Goal: Task Accomplishment & Management: Use online tool/utility

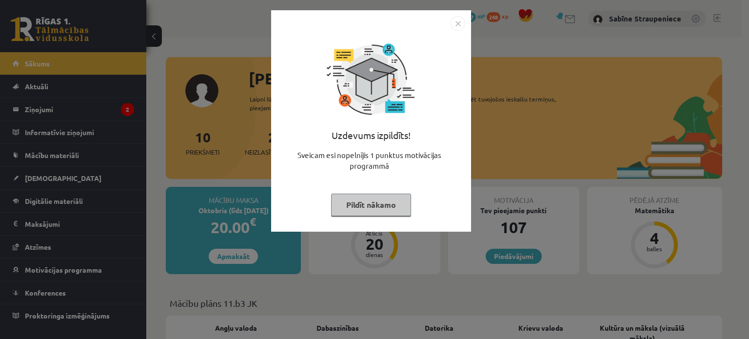
click at [455, 26] on img "Close" at bounding box center [458, 23] width 15 height 15
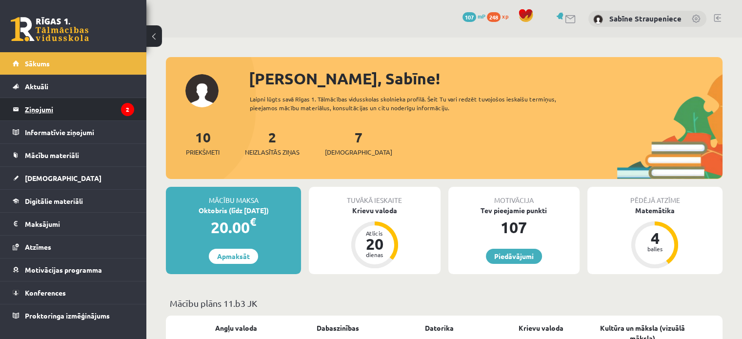
click at [131, 105] on icon "2" at bounding box center [127, 109] width 13 height 13
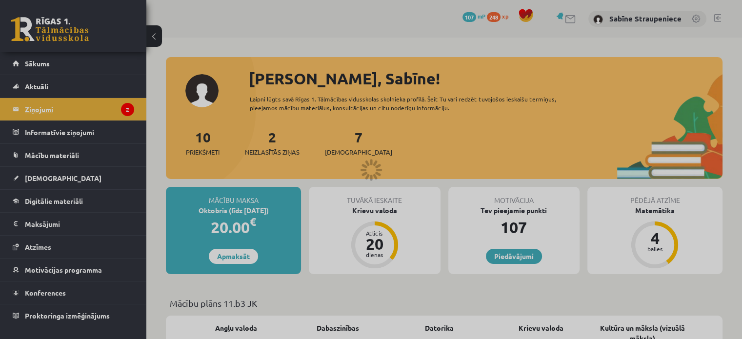
click at [131, 105] on div at bounding box center [371, 169] width 742 height 339
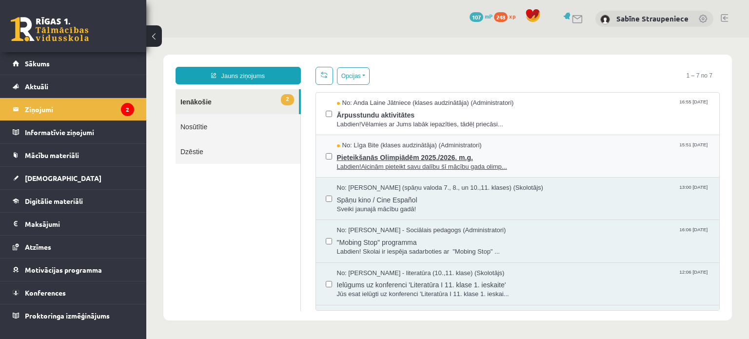
click at [361, 157] on span "Pieteikšanās Olimpiādēm 2025./2026. m.g." at bounding box center [523, 156] width 373 height 12
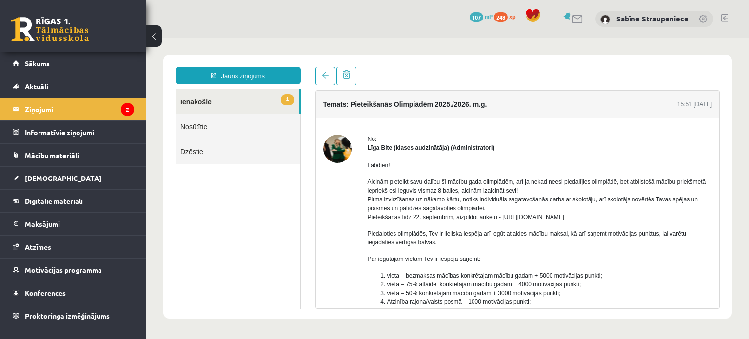
click at [513, 220] on p "Aicinām pieteikt savu dalību šī mācību gada olimpiādēm, arī ja nekad neesi pied…" at bounding box center [540, 200] width 345 height 44
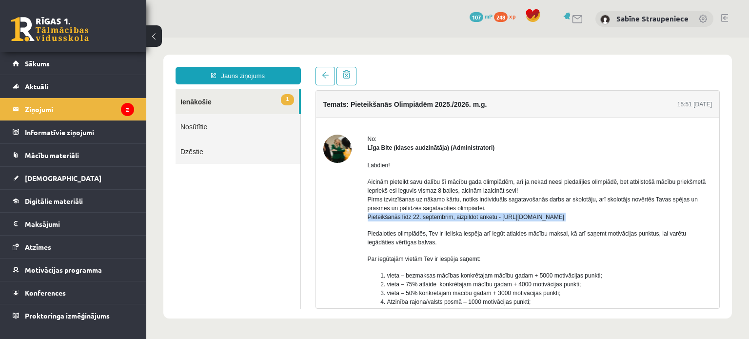
click at [513, 220] on p "Aicinām pieteikt savu dalību šī mācību gada olimpiādēm, arī ja nekad neesi pied…" at bounding box center [540, 200] width 345 height 44
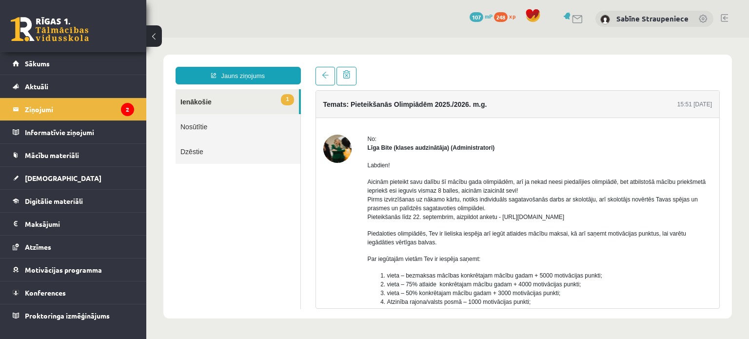
click at [535, 220] on p "Aicinām pieteikt savu dalību šī mācību gada olimpiādēm, arī ja nekad neesi pied…" at bounding box center [540, 200] width 345 height 44
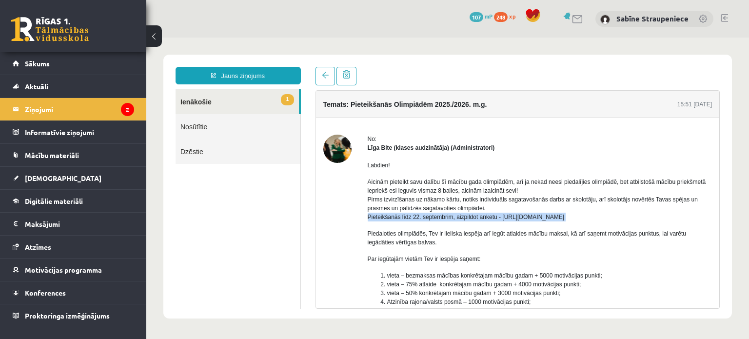
click at [535, 220] on p "Aicinām pieteikt savu dalību šī mācību gada olimpiādēm, arī ja nekad neesi pied…" at bounding box center [540, 200] width 345 height 44
click at [515, 215] on p "Aicinām pieteikt savu dalību šī mācību gada olimpiādēm, arī ja nekad neesi pied…" at bounding box center [540, 200] width 345 height 44
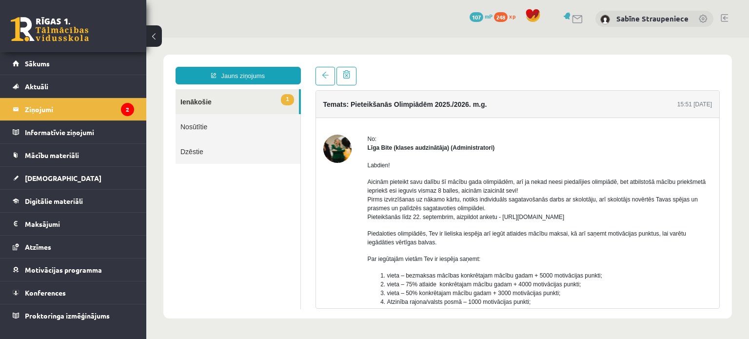
drag, startPoint x: 500, startPoint y: 215, endPoint x: 580, endPoint y: 216, distance: 80.5
click at [580, 216] on p "Aicinām pieteikt savu dalību šī mācību gada olimpiādēm, arī ja nekad neesi pied…" at bounding box center [540, 200] width 345 height 44
click at [502, 216] on p "Aicinām pieteikt savu dalību šī mācību gada olimpiādēm, arī ja nekad neesi pied…" at bounding box center [540, 200] width 345 height 44
drag, startPoint x: 502, startPoint y: 216, endPoint x: 508, endPoint y: 217, distance: 5.9
click at [508, 217] on p "Aicinām pieteikt savu dalību šī mācību gada olimpiādēm, arī ja nekad neesi pied…" at bounding box center [540, 200] width 345 height 44
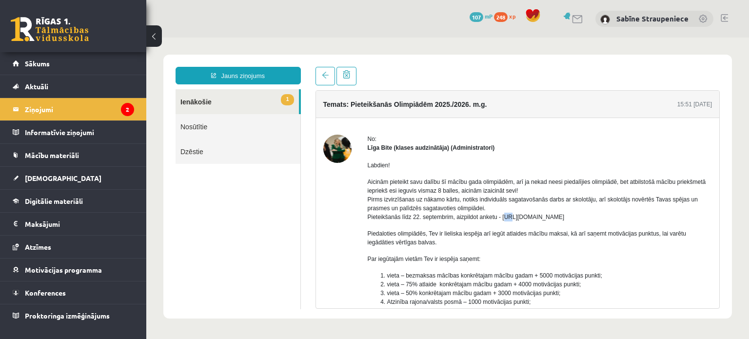
drag, startPoint x: 500, startPoint y: 215, endPoint x: 605, endPoint y: 216, distance: 104.9
click at [605, 216] on p "Aicinām pieteikt savu dalību šī mācību gada olimpiādēm, arī ja nekad neesi pied…" at bounding box center [540, 200] width 345 height 44
copy p "[URL][DOMAIN_NAME]"
click at [221, 97] on link "1 Ienākošie" at bounding box center [237, 101] width 123 height 25
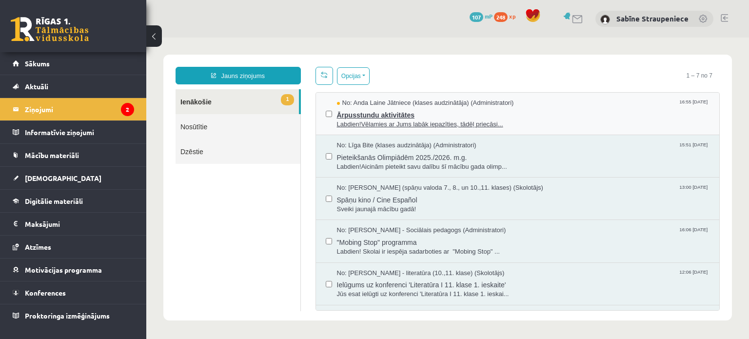
click at [358, 120] on span "Labdien!Vēlamies ar Jums labāk iepazīties, tādēļ priecāsi..." at bounding box center [523, 124] width 373 height 9
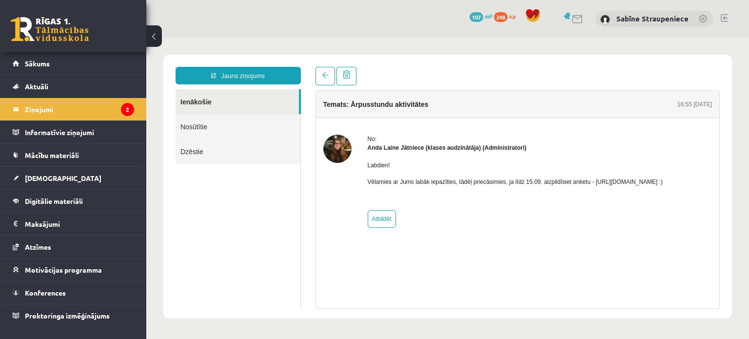
drag, startPoint x: 589, startPoint y: 181, endPoint x: 695, endPoint y: 183, distance: 105.9
click at [663, 183] on p "Vēlamies ar Jums labāk iepazīties, tādēļ priecāsimies, ja līdz 15.09. aizpildīs…" at bounding box center [516, 182] width 296 height 9
copy p "[URL][DOMAIN_NAME]"
click at [81, 155] on link "Mācību materiāli" at bounding box center [73, 155] width 121 height 22
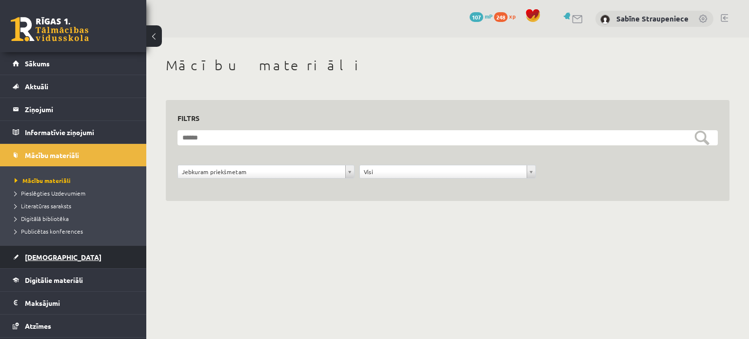
click at [77, 255] on link "[DEMOGRAPHIC_DATA]" at bounding box center [73, 257] width 121 height 22
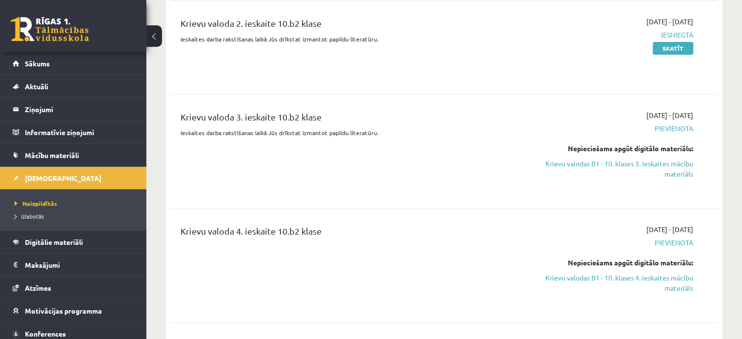
scroll to position [399, 0]
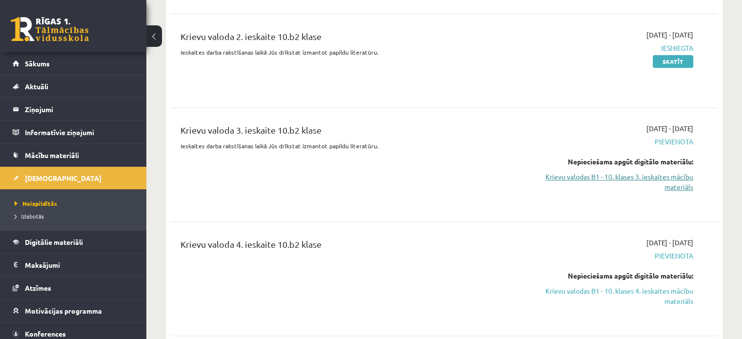
click at [677, 179] on link "Krievu valodas B1 - 10. klases 3. ieskaites mācību materiāls" at bounding box center [612, 182] width 161 height 20
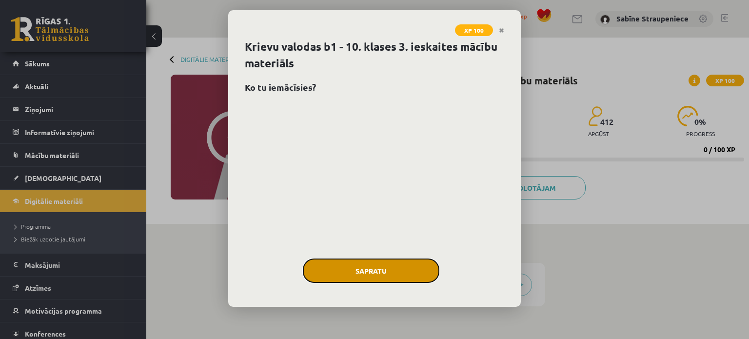
click at [371, 280] on button "Sapratu" at bounding box center [371, 271] width 137 height 24
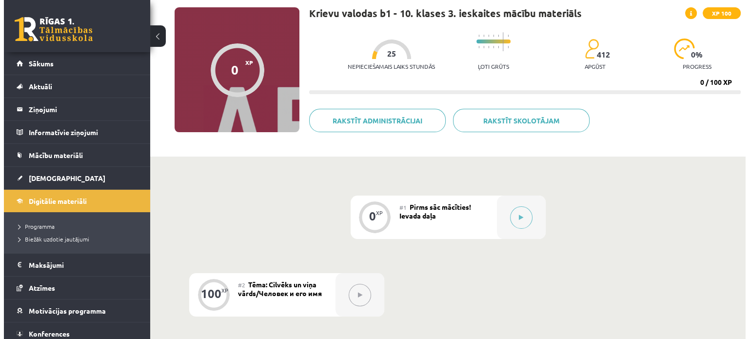
scroll to position [68, 0]
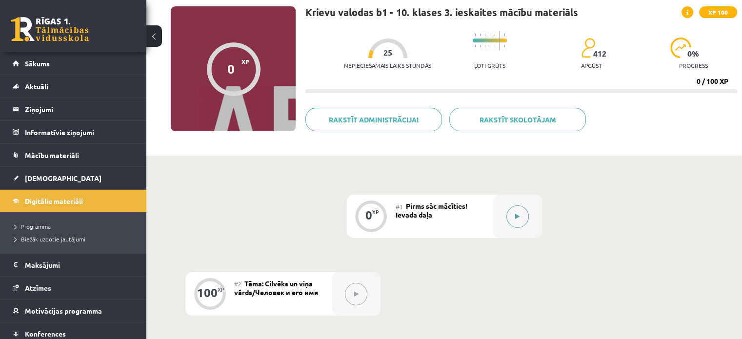
click at [519, 217] on icon at bounding box center [517, 217] width 4 height 6
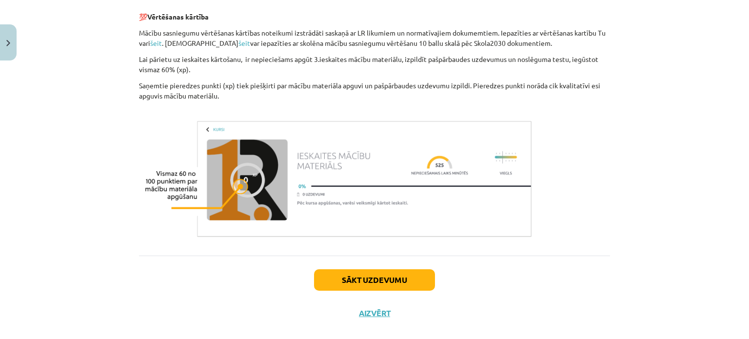
scroll to position [548, 0]
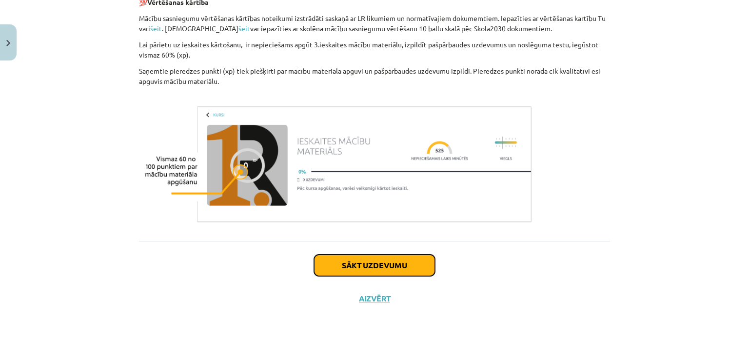
click at [383, 269] on button "Sākt uzdevumu" at bounding box center [374, 265] width 121 height 21
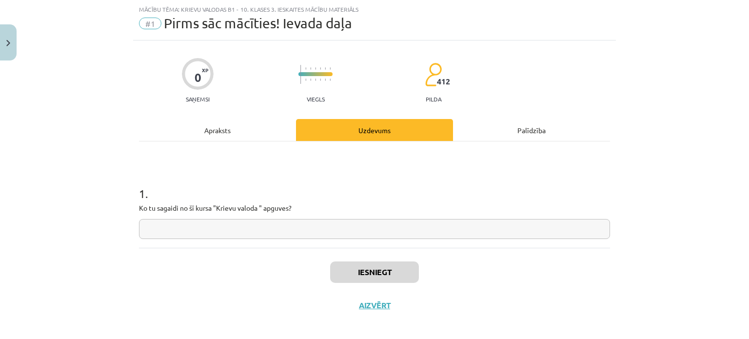
click at [321, 229] on input "text" at bounding box center [374, 229] width 471 height 20
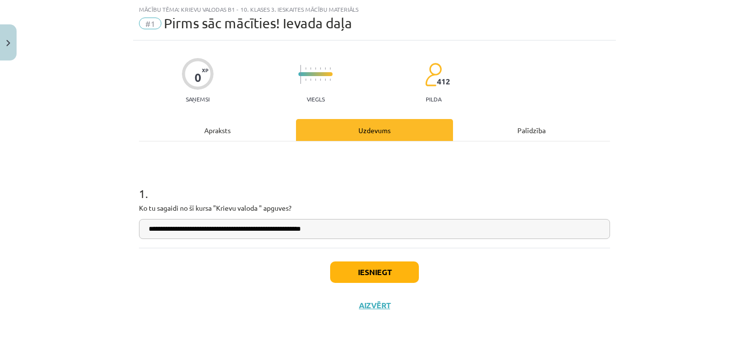
type input "**********"
click at [360, 268] on button "Iesniegt" at bounding box center [374, 271] width 89 height 21
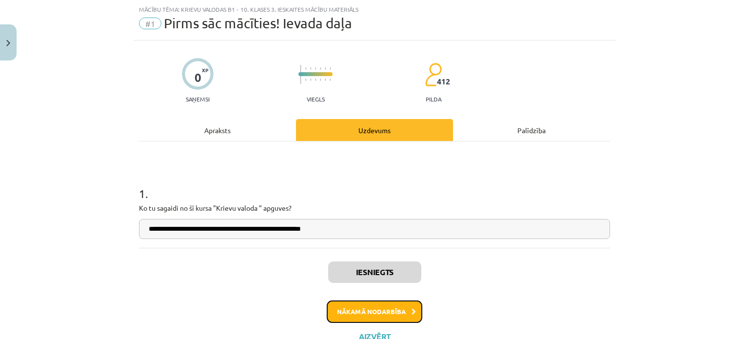
click at [406, 306] on button "Nākamā nodarbība" at bounding box center [375, 311] width 96 height 22
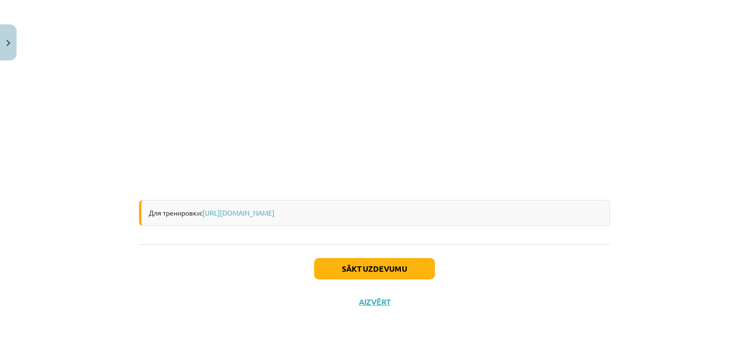
scroll to position [315, 0]
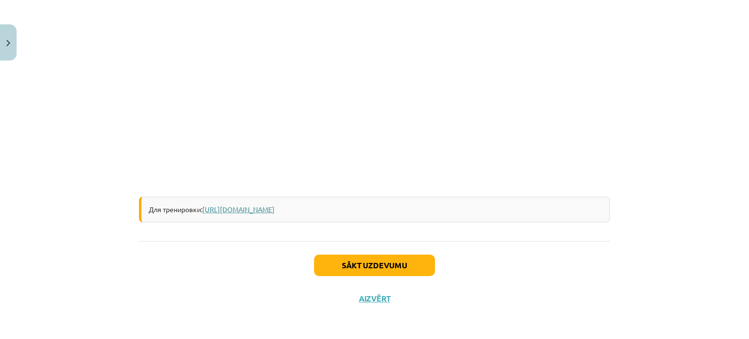
click at [275, 212] on link "http://www.uzdevumi.lv/p/krievu-valoda/10-klase/ty-i-tvoe-imia-11782" at bounding box center [238, 209] width 72 height 9
